Goal: Use online tool/utility

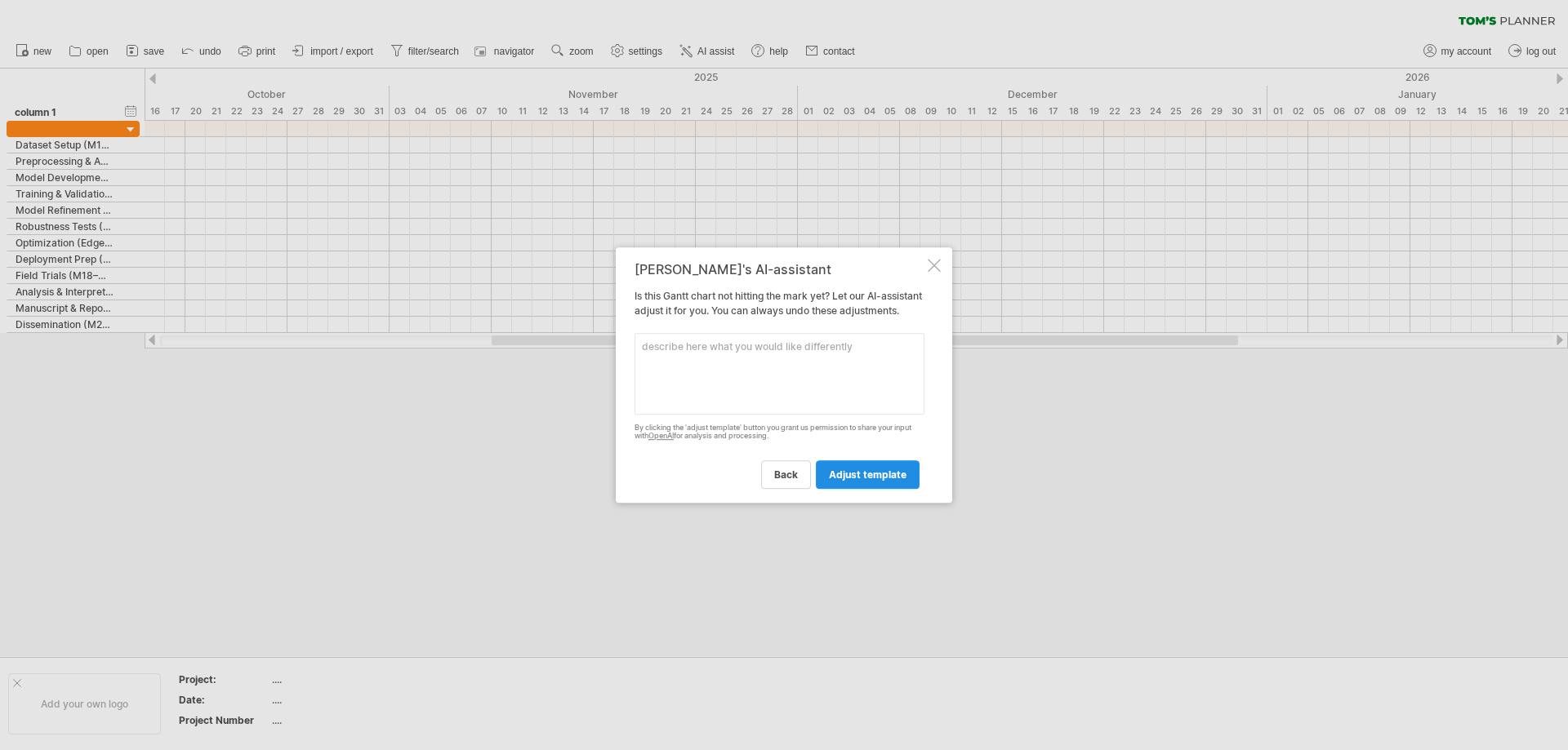
click at [850, 477] on span "adjust template" at bounding box center [867, 474] width 77 height 12
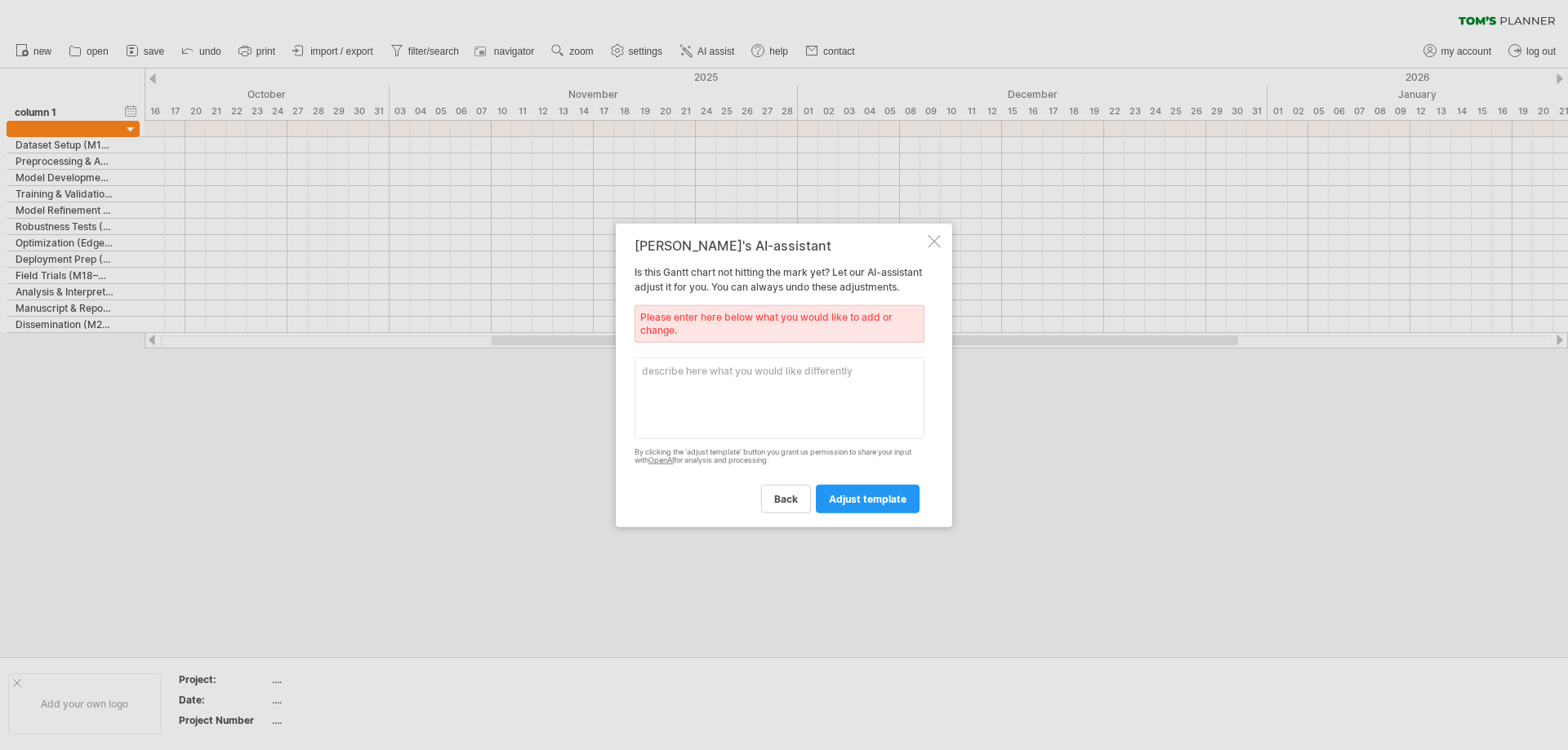
click at [850, 480] on div "back adjust template" at bounding box center [780, 492] width 290 height 42
click at [797, 487] on div "back adjust template" at bounding box center [780, 492] width 290 height 42
click at [789, 506] on span "back" at bounding box center [785, 499] width 23 height 12
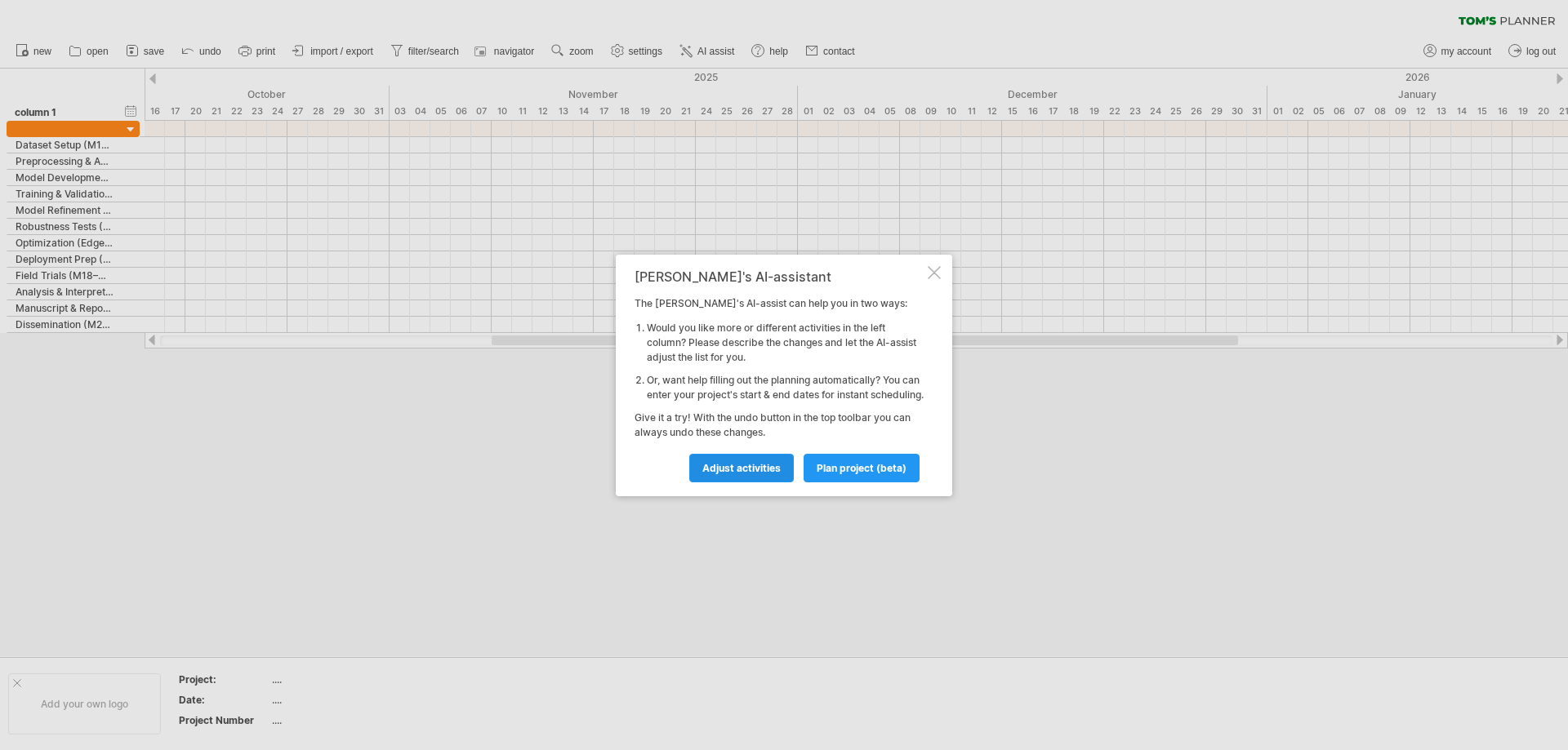
click at [760, 474] on span "Adjust activities" at bounding box center [741, 467] width 78 height 12
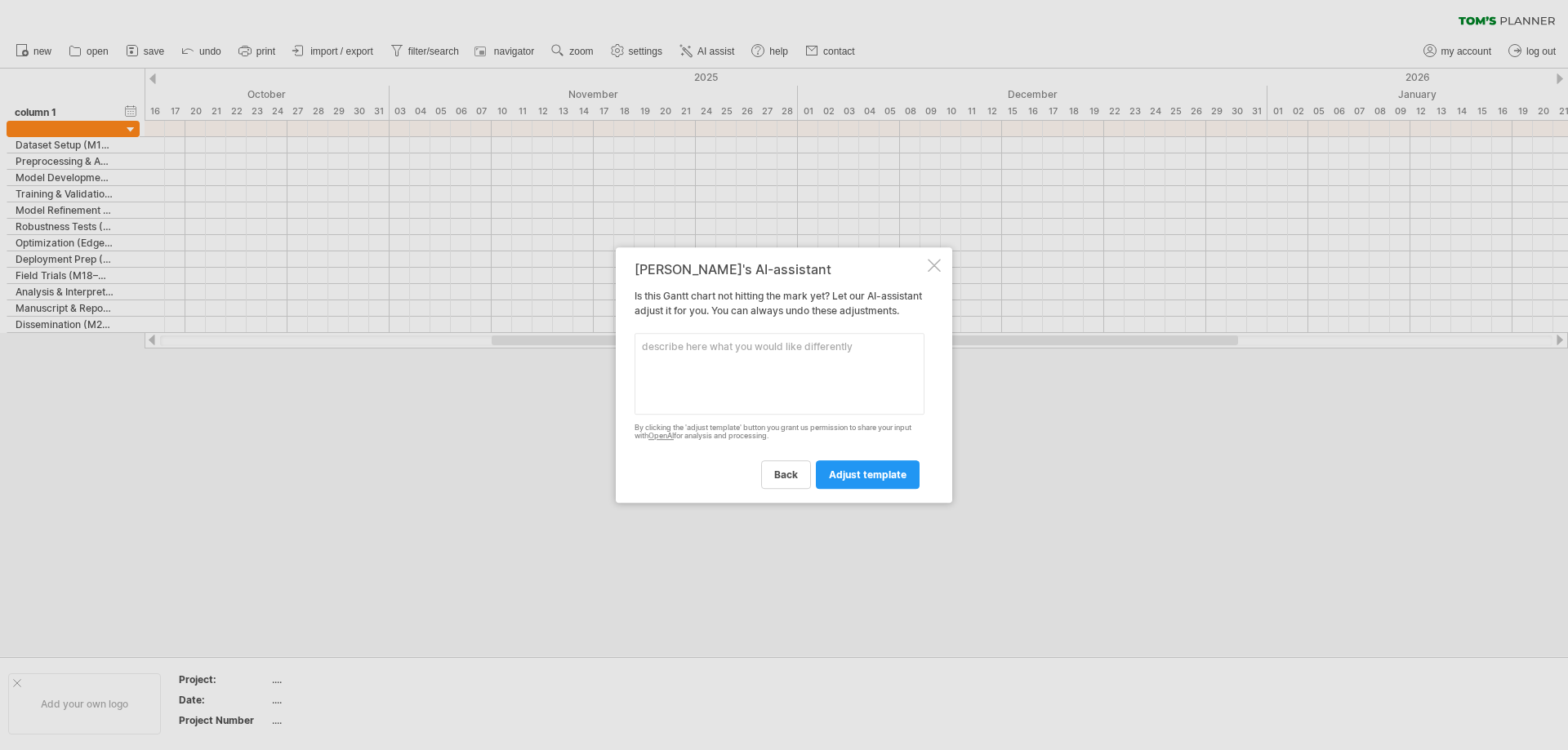
click at [675, 366] on textarea at bounding box center [780, 374] width 290 height 82
type textarea "1"
type textarea "24 months from [DATE] to [DATE]"
click at [860, 480] on span "adjust template" at bounding box center [867, 474] width 77 height 12
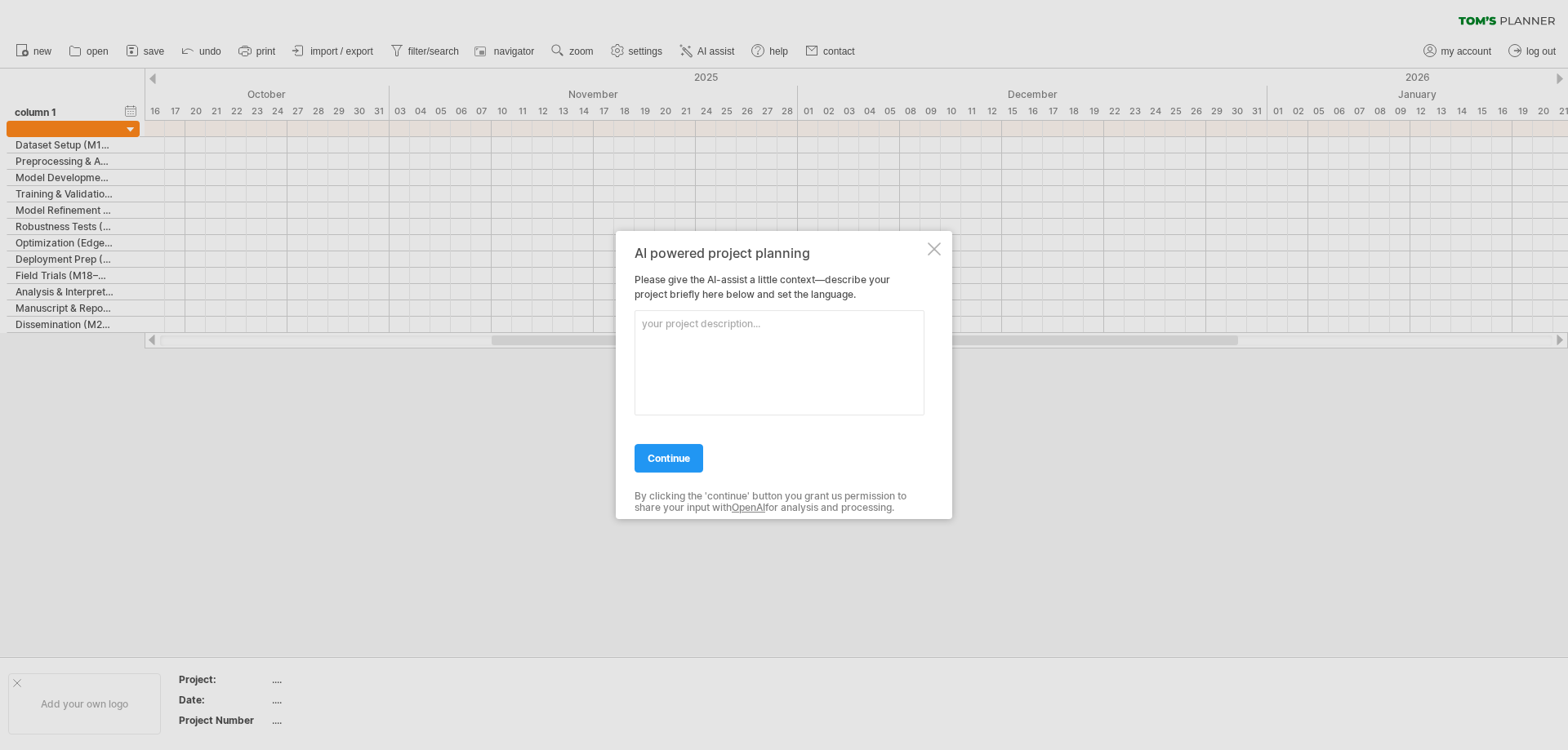
click at [689, 352] on textarea at bounding box center [780, 362] width 290 height 105
click at [665, 460] on span "continue" at bounding box center [669, 458] width 43 height 12
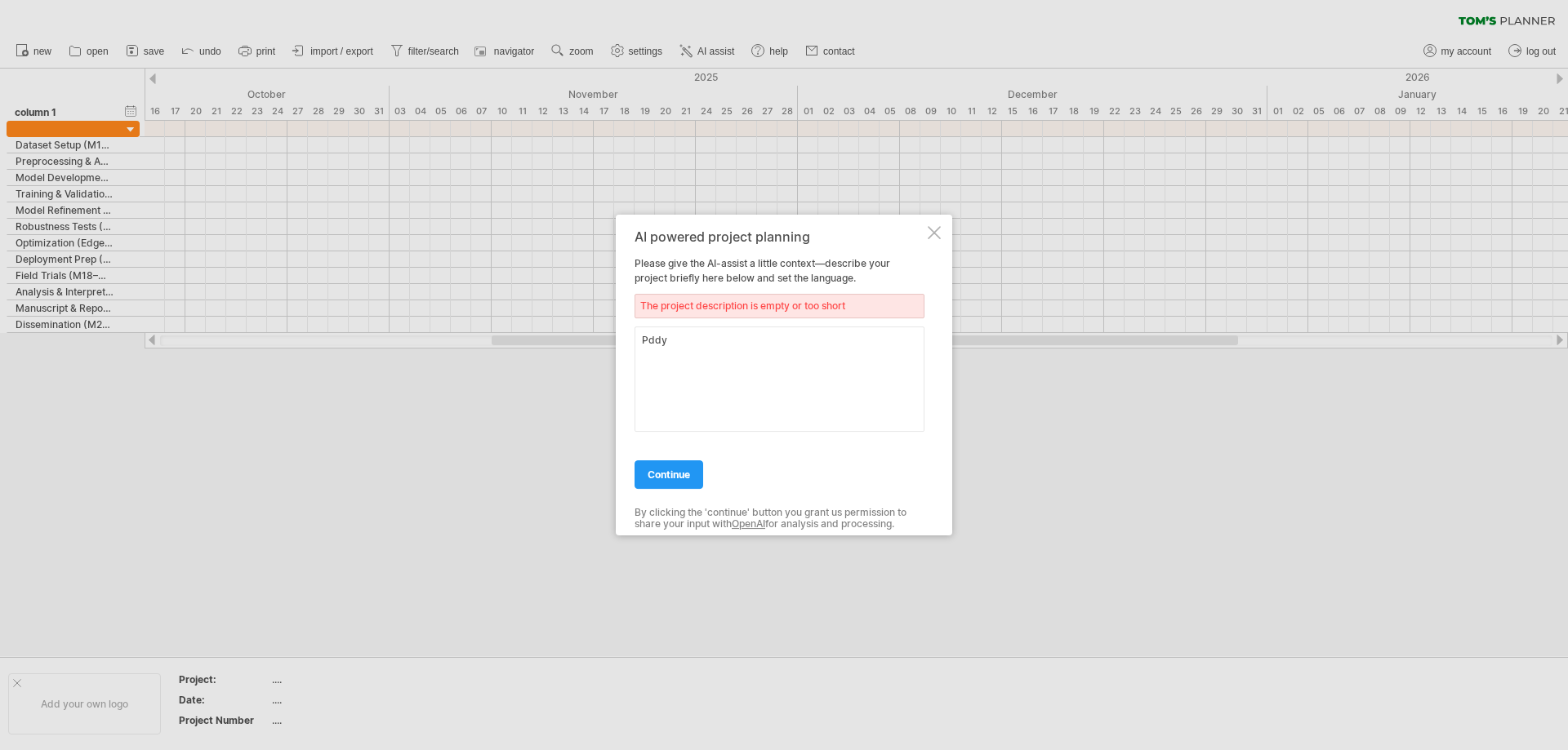
drag, startPoint x: 688, startPoint y: 356, endPoint x: 695, endPoint y: 346, distance: 12.2
click at [688, 352] on textarea "Pddy" at bounding box center [780, 378] width 290 height 105
drag, startPoint x: 567, startPoint y: 316, endPoint x: 558, endPoint y: 316, distance: 9.0
click at [558, 316] on div "Trying to reach [DOMAIN_NAME] Connected again... 0% loading... clear filter" at bounding box center [784, 375] width 1568 height 750
type textarea "Paddy disease"
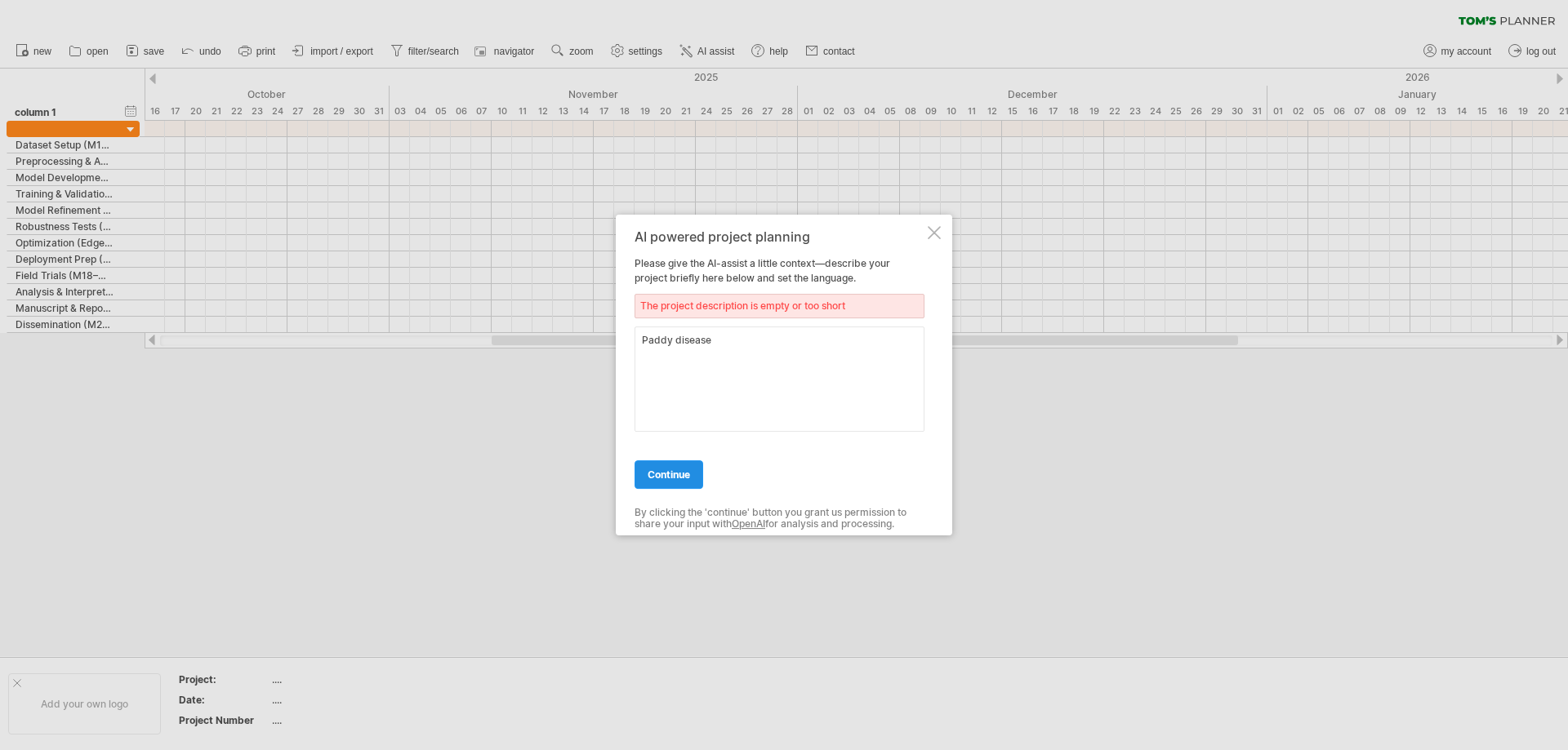
click at [672, 481] on link "continue" at bounding box center [669, 474] width 69 height 29
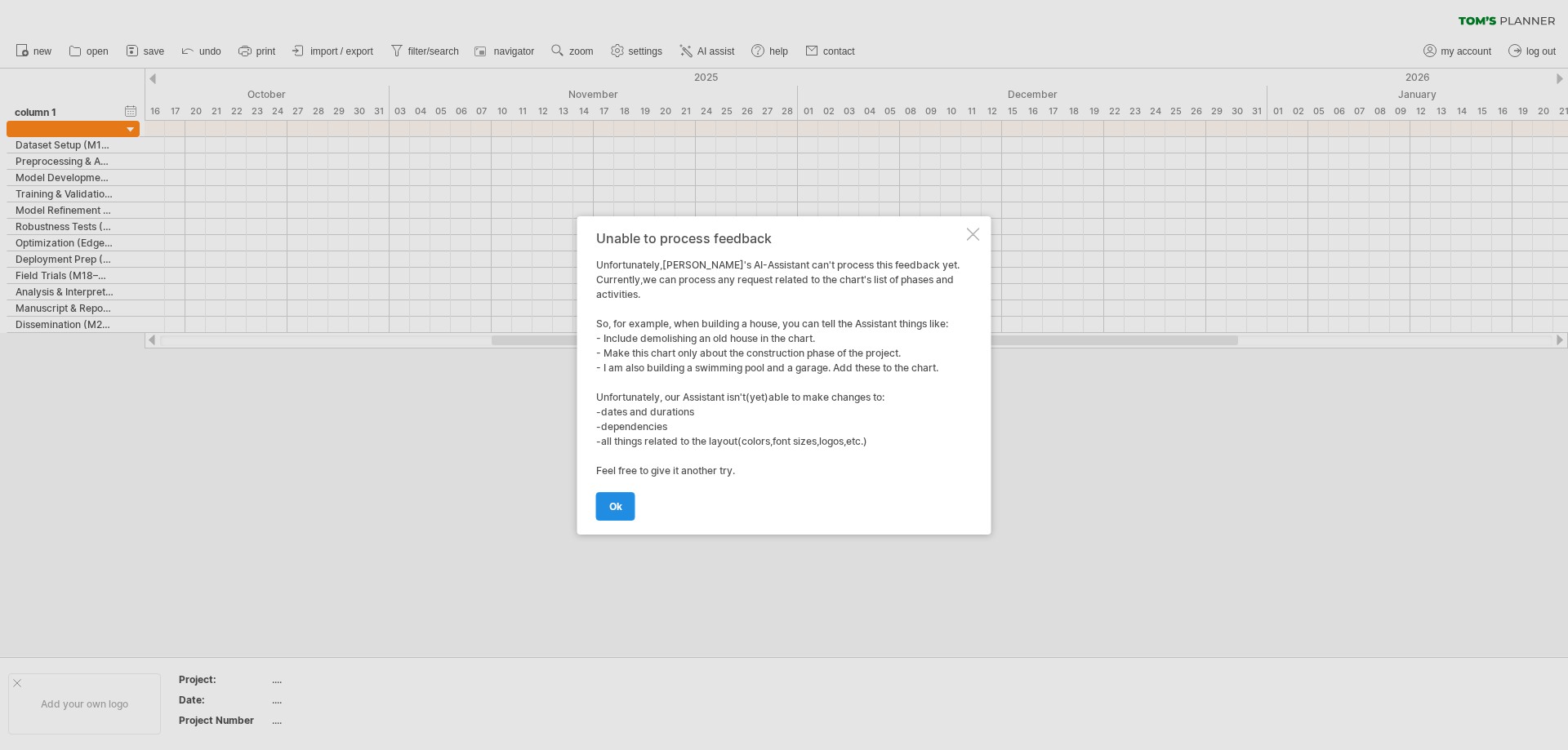
click at [615, 511] on span "ok" at bounding box center [615, 506] width 13 height 12
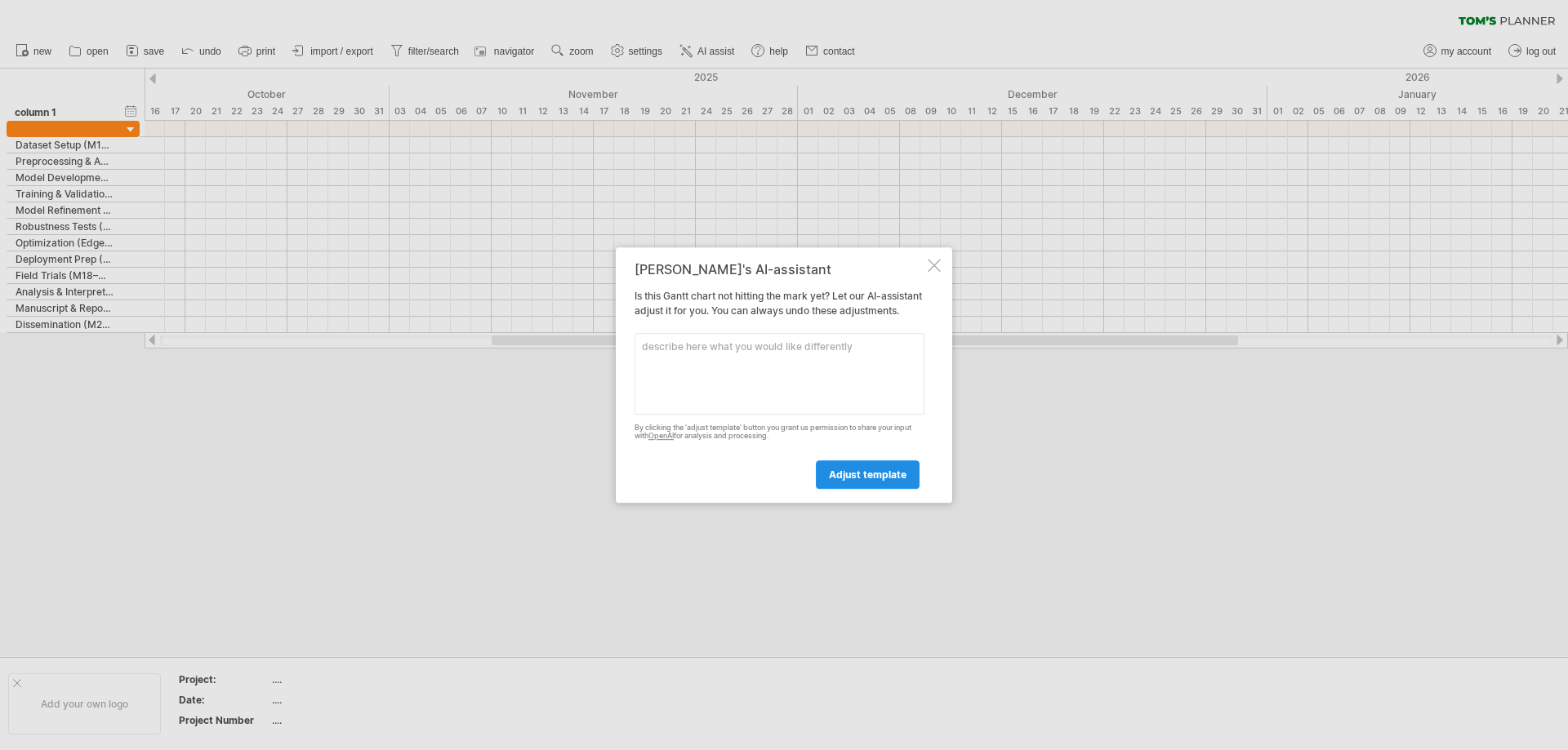
click at [864, 480] on span "adjust template" at bounding box center [867, 474] width 77 height 12
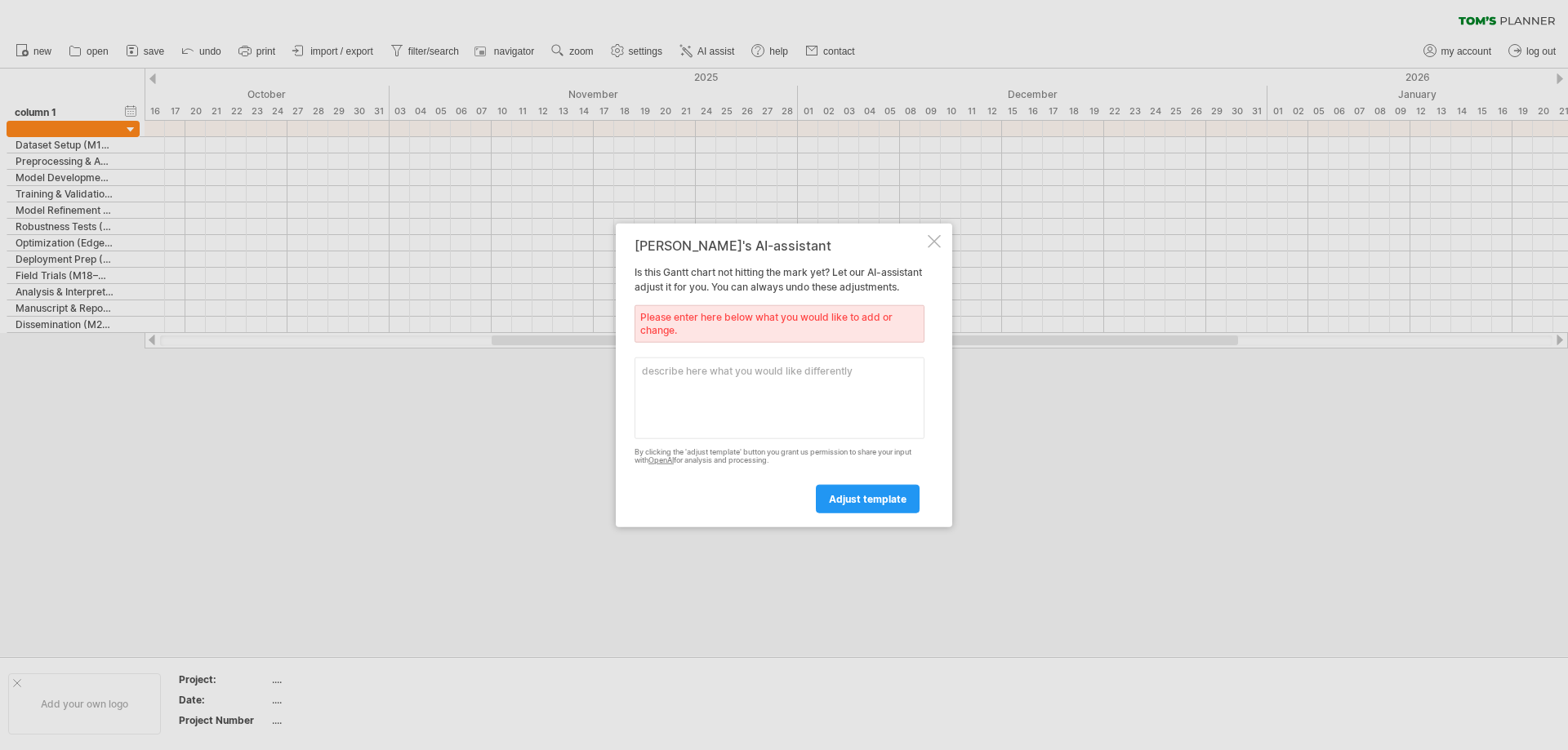
click at [925, 239] on div "[PERSON_NAME]'s AI-assistant Is this [PERSON_NAME] chart not hitting the mark y…" at bounding box center [784, 375] width 336 height 305
